Goal: Task Accomplishment & Management: Use online tool/utility

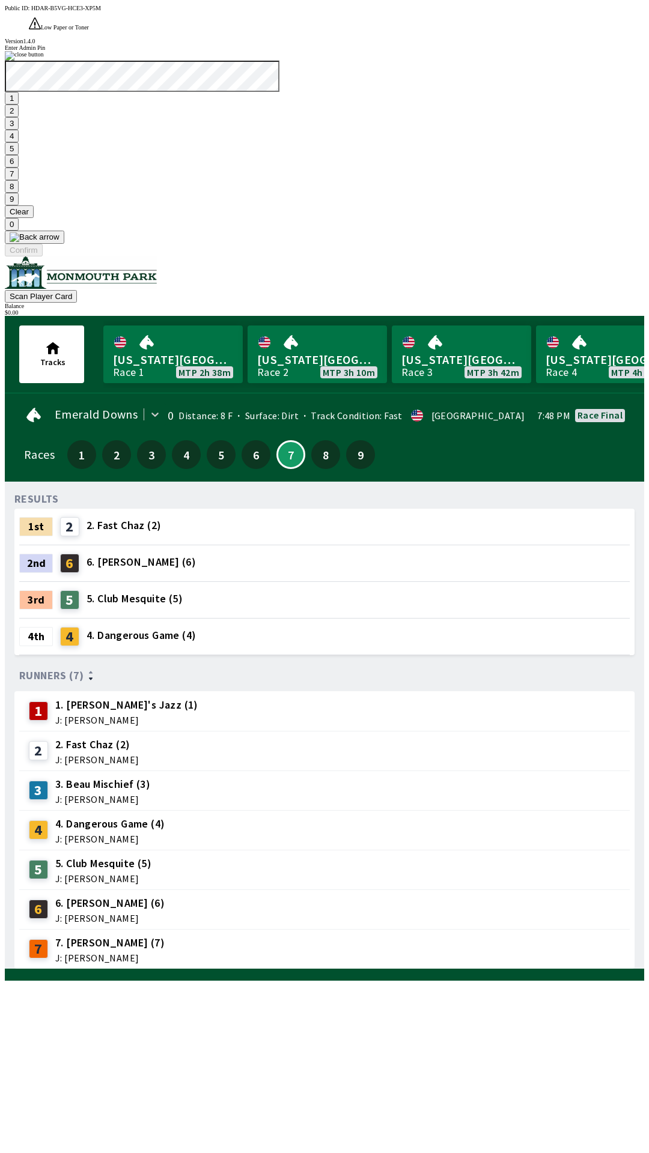
click at [19, 180] on button "7" at bounding box center [12, 174] width 14 height 13
click at [19, 130] on button "3" at bounding box center [12, 123] width 14 height 13
click at [43, 256] on button "Confirm" at bounding box center [24, 250] width 38 height 13
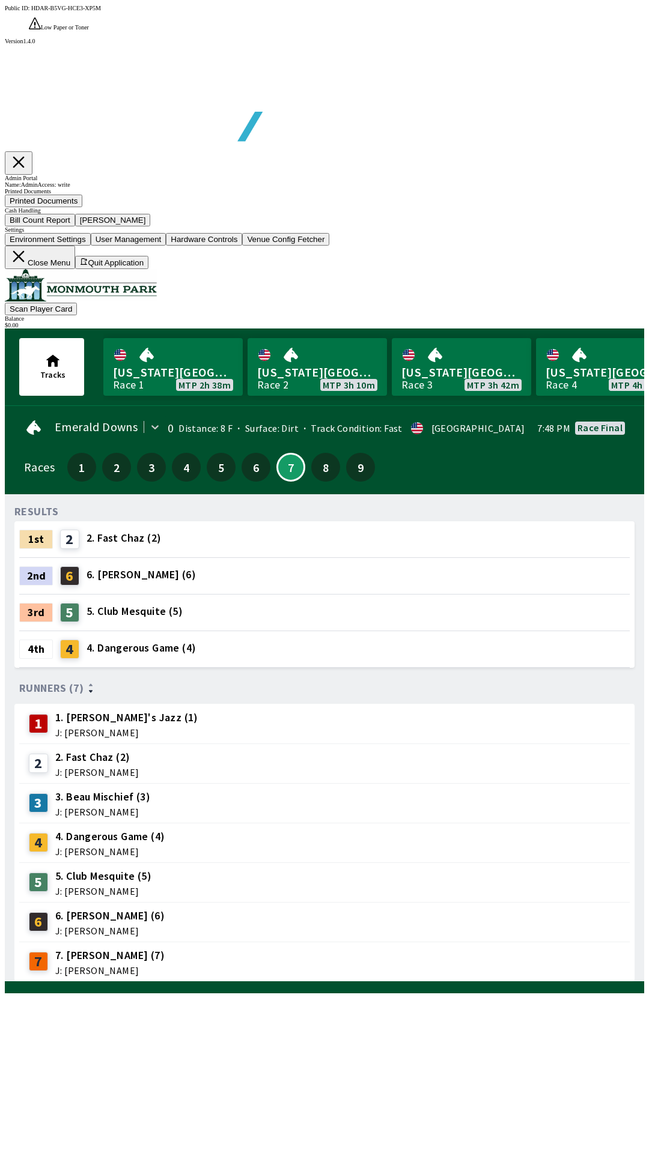
click at [75, 226] on button "Bill Count Report" at bounding box center [40, 220] width 70 height 13
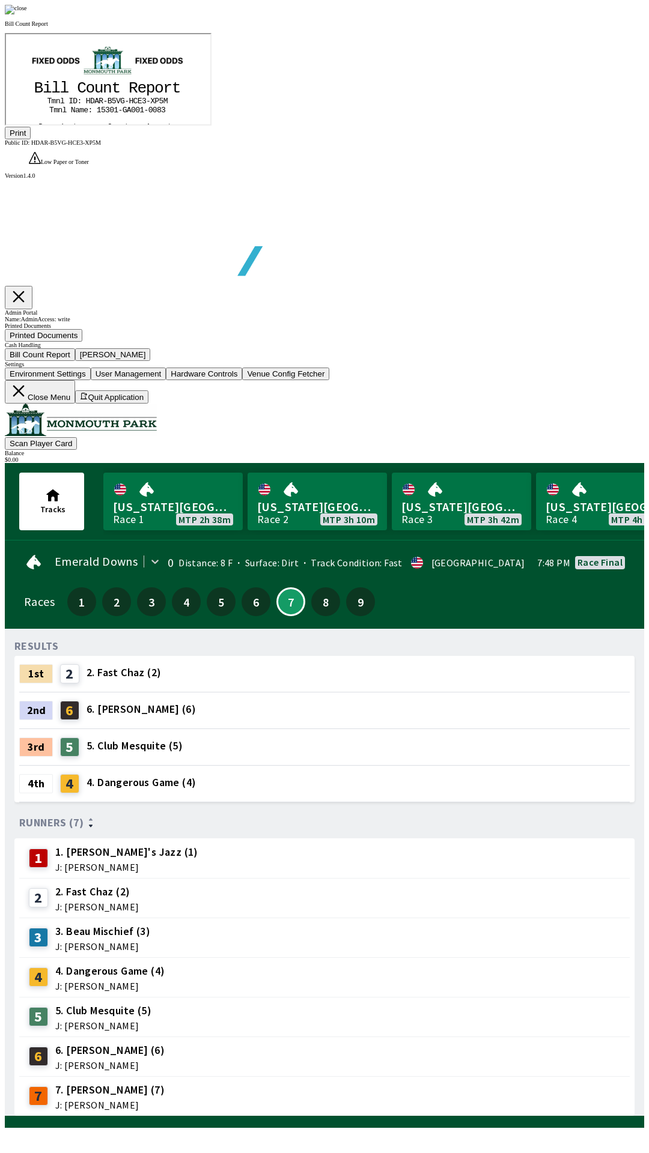
scroll to position [141, 0]
click at [31, 139] on button "Print" at bounding box center [18, 133] width 26 height 13
click at [552, 14] on div at bounding box center [324, 10] width 639 height 10
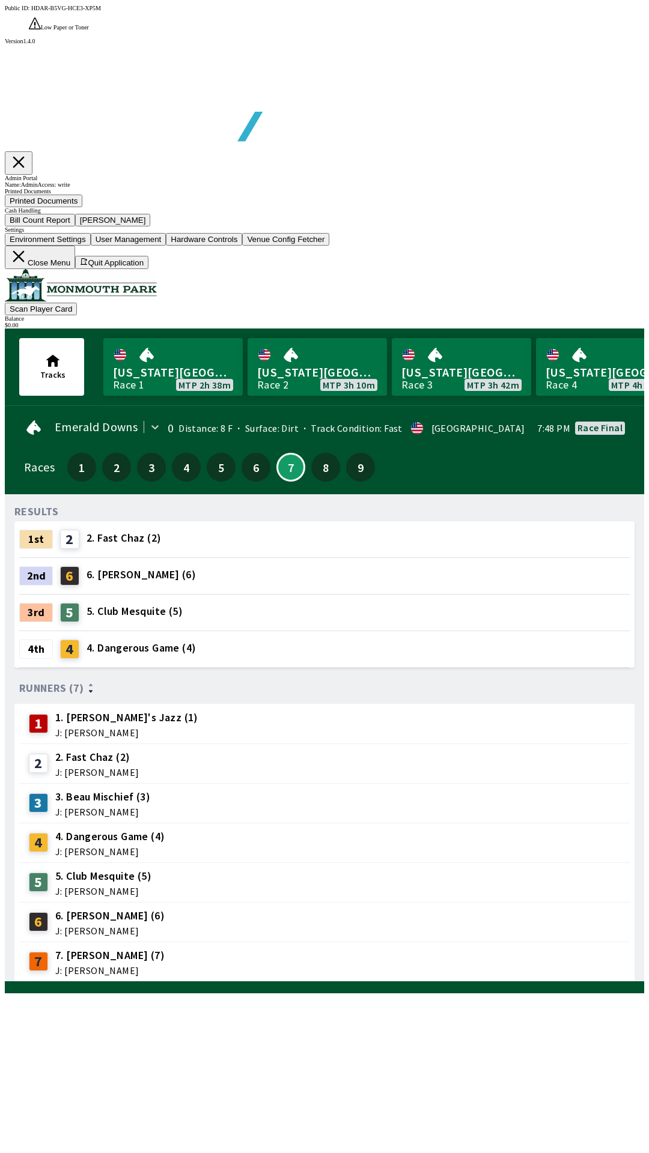
click at [151, 226] on button "[PERSON_NAME]" at bounding box center [113, 220] width 76 height 13
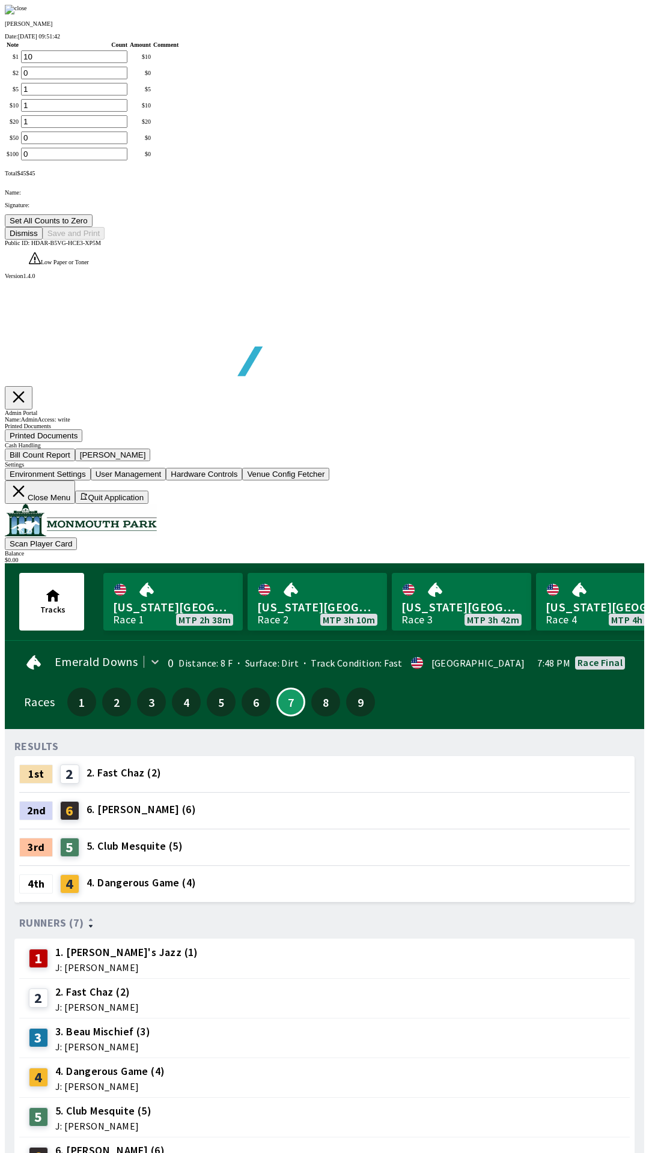
click at [92, 227] on button "Set All Counts to Zero" at bounding box center [49, 220] width 88 height 13
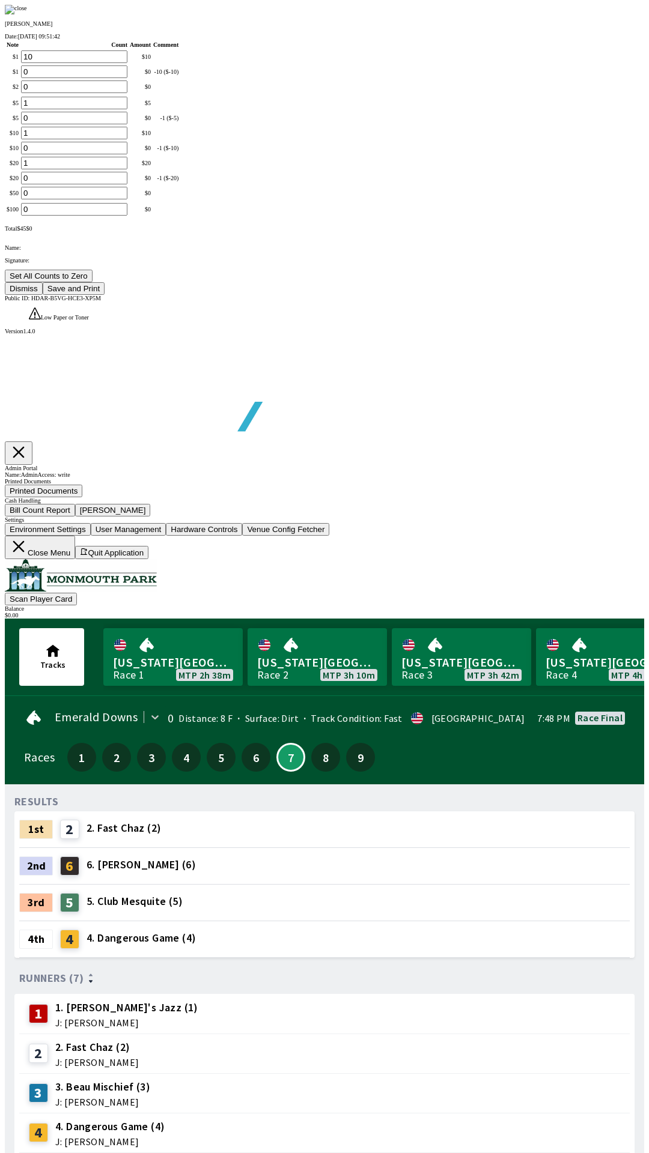
click at [104, 295] on button "Save and Print" at bounding box center [74, 288] width 62 height 13
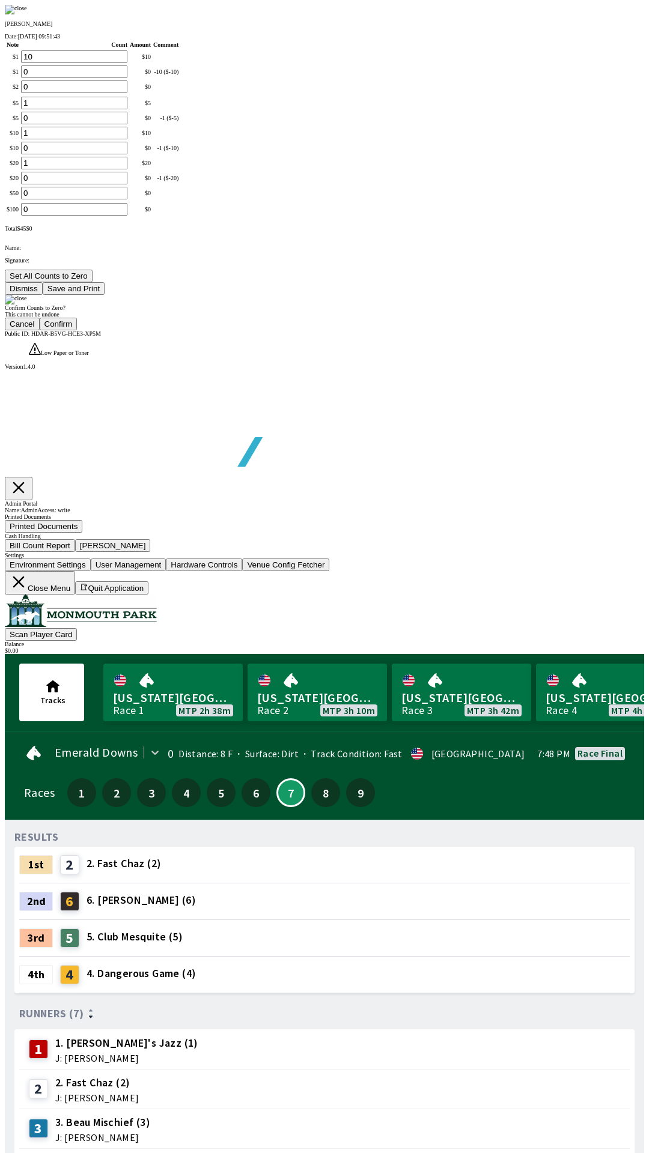
click at [77, 330] on button "Confirm" at bounding box center [59, 324] width 38 height 13
type input "0"
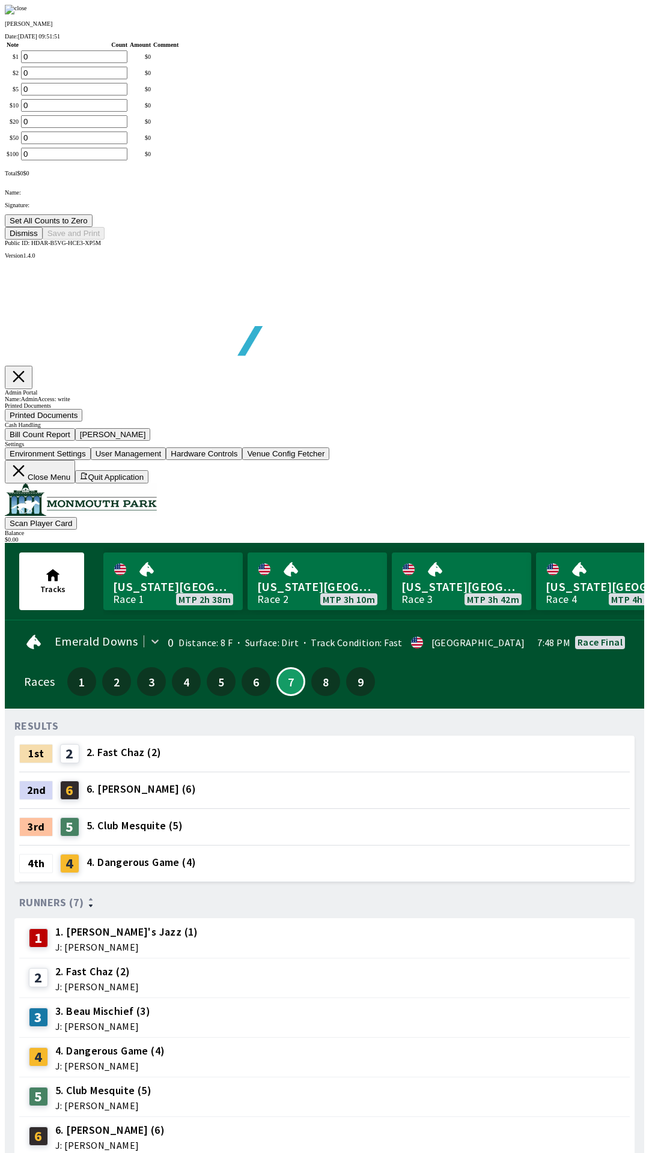
click at [43, 240] on button "Dismiss" at bounding box center [24, 233] width 38 height 13
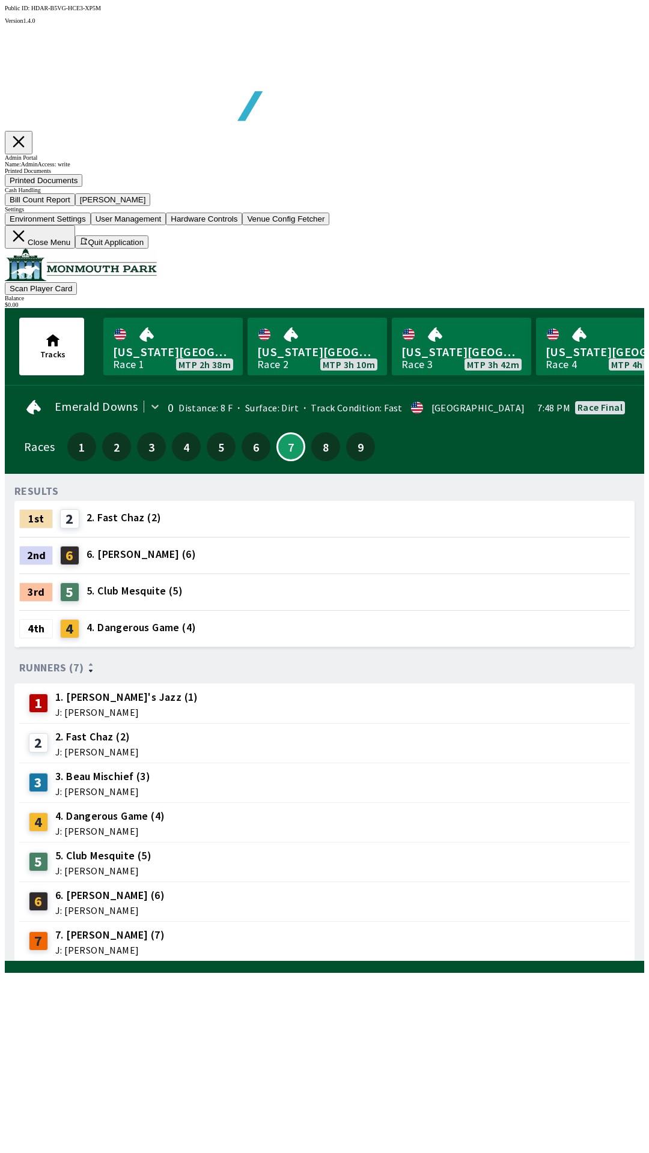
click at [75, 249] on button "Close Menu" at bounding box center [40, 236] width 70 height 23
